Goal: Transaction & Acquisition: Purchase product/service

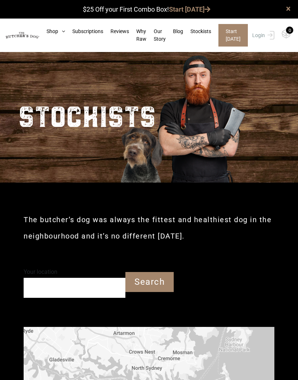
scroll to position [0, 0]
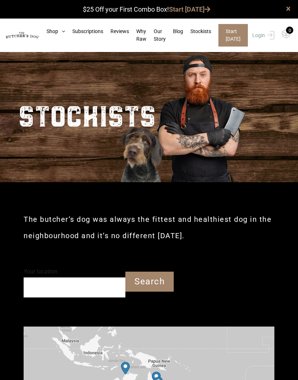
click at [52, 35] on link "Shop" at bounding box center [52, 32] width 26 height 8
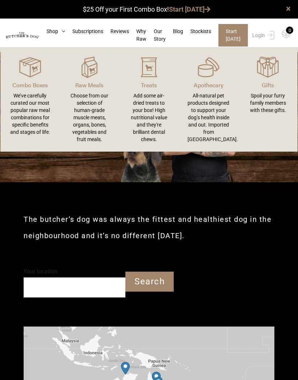
click at [94, 86] on p "Raw Meals" at bounding box center [90, 85] width 42 height 9
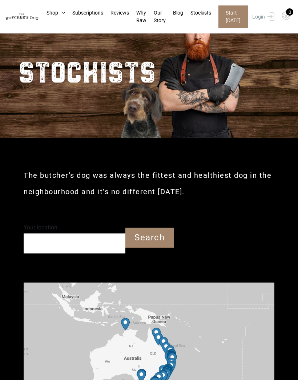
scroll to position [29, 0]
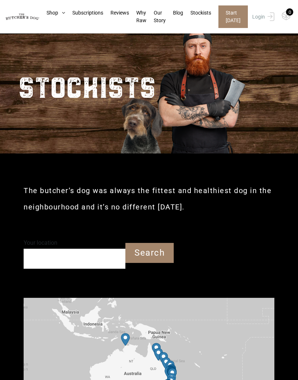
click at [108, 265] on input "Your location" at bounding box center [75, 259] width 102 height 20
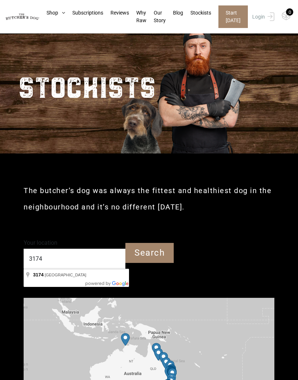
type input "3174"
click at [159, 257] on input "Search" at bounding box center [149, 253] width 48 height 20
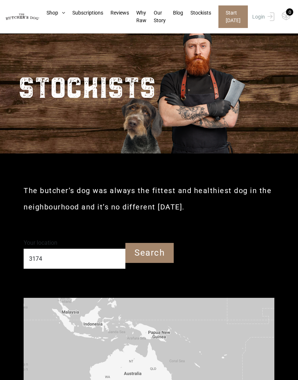
click at [100, 267] on input "3174" at bounding box center [75, 259] width 102 height 20
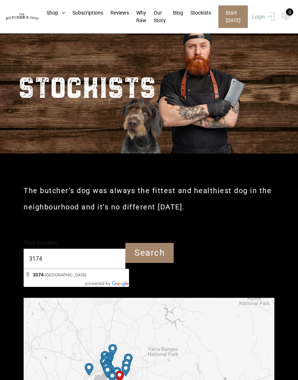
click at [168, 253] on input "Search" at bounding box center [149, 253] width 48 height 20
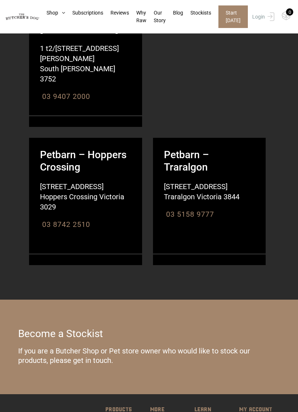
scroll to position [2075, 0]
click at [55, 15] on link "Shop" at bounding box center [52, 13] width 26 height 8
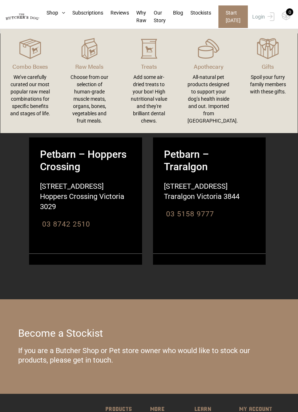
click at [151, 72] on link "Treats Add some air-dried treats to your box! High nutritional value and they'r…" at bounding box center [149, 80] width 60 height 89
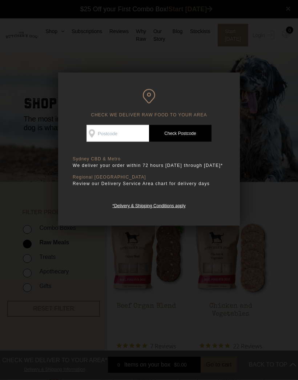
click at [139, 139] on input "Check Availability At" at bounding box center [118, 133] width 63 height 17
click at [119, 137] on input "Check Availability At" at bounding box center [118, 133] width 63 height 17
type input "3174"
click at [190, 135] on link "Check Postcode" at bounding box center [180, 133] width 63 height 17
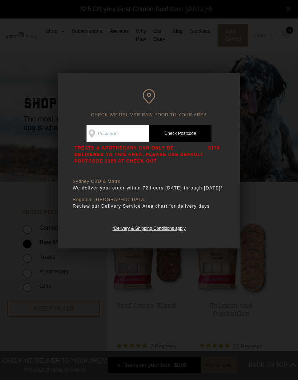
click at [231, 96] on div "CHECK WE DELIVER RAW FOOD TO YOUR AREA Good news! We deliver to your area Check…" at bounding box center [149, 161] width 182 height 176
click at [74, 101] on h6 "CHECK WE DELIVER RAW FOOD TO YOUR AREA" at bounding box center [149, 103] width 153 height 29
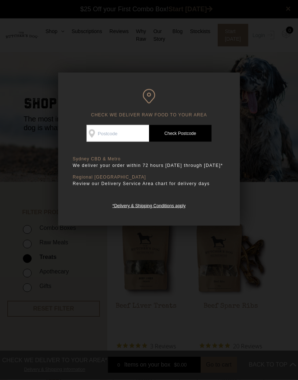
click at [167, 208] on link "*Delivery & Shipping Conditions apply" at bounding box center [148, 204] width 73 height 7
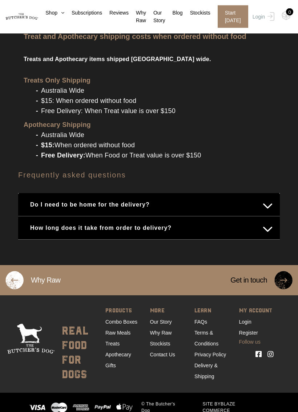
scroll to position [761, 0]
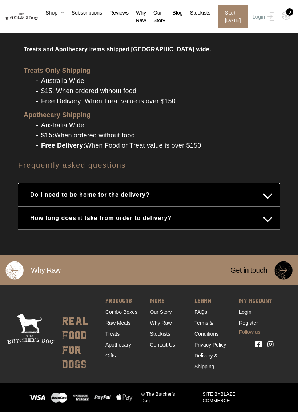
click at [113, 336] on link "Treats" at bounding box center [112, 334] width 14 height 6
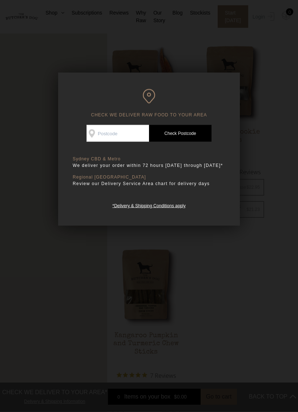
scroll to position [625, 0]
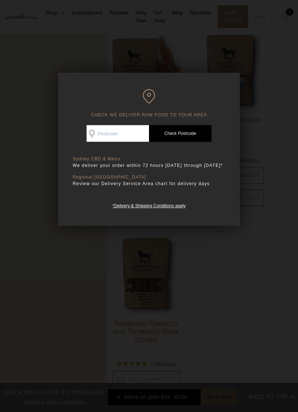
click at [153, 331] on div at bounding box center [149, 206] width 298 height 412
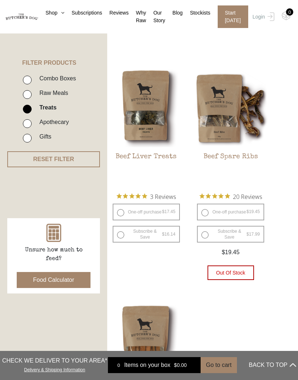
scroll to position [147, 0]
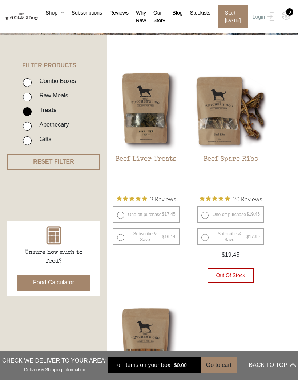
click at [31, 97] on input "Raw Meals" at bounding box center [27, 97] width 9 height 9
checkbox input "true"
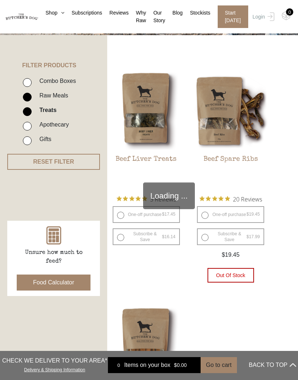
click at [29, 113] on input "Treats" at bounding box center [27, 111] width 9 height 9
checkbox input "false"
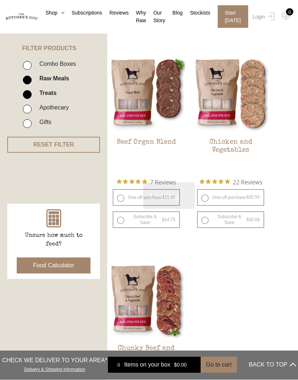
scroll to position [164, 0]
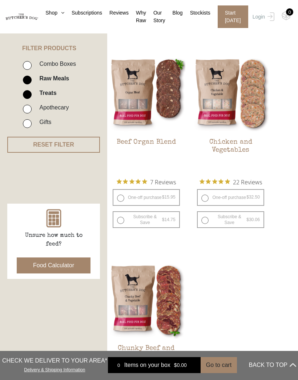
click at [30, 96] on input "Treats" at bounding box center [27, 94] width 9 height 9
checkbox input "false"
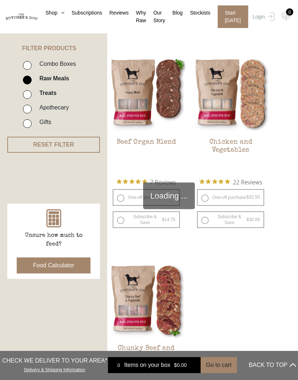
click at [59, 148] on button "RESET FILTER" at bounding box center [53, 145] width 93 height 16
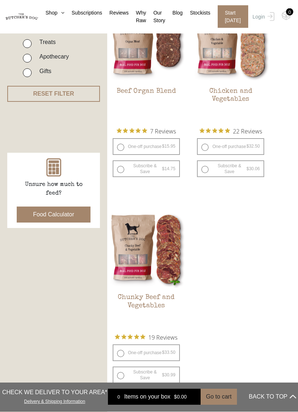
scroll to position [215, 0]
click at [0, 0] on img at bounding box center [0, 0] width 0 height 0
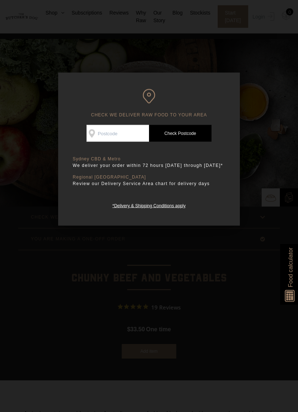
scroll to position [13, 0]
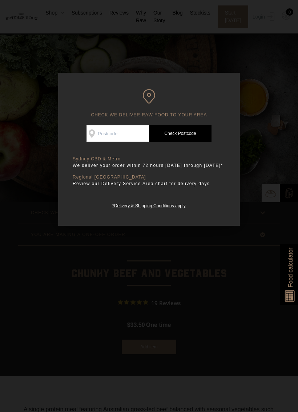
click at [159, 327] on div at bounding box center [149, 206] width 298 height 412
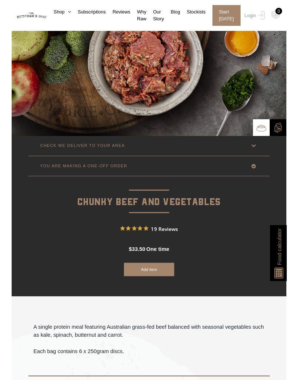
scroll to position [0, 0]
